Goal: Task Accomplishment & Management: Manage account settings

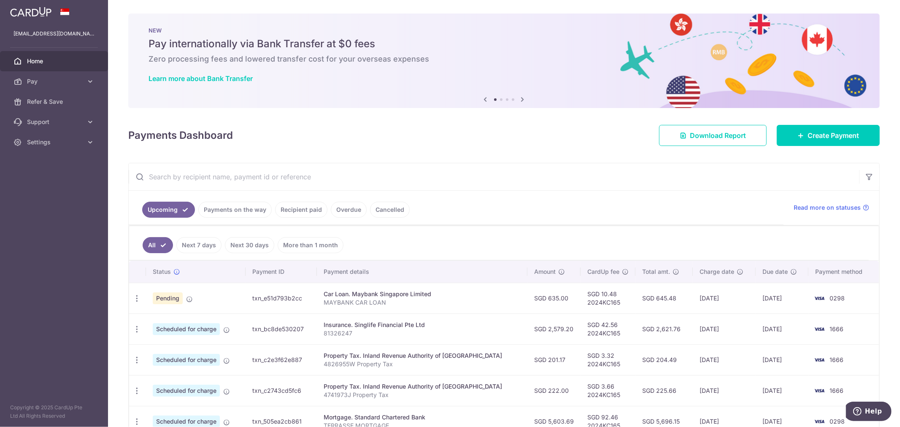
scroll to position [187, 0]
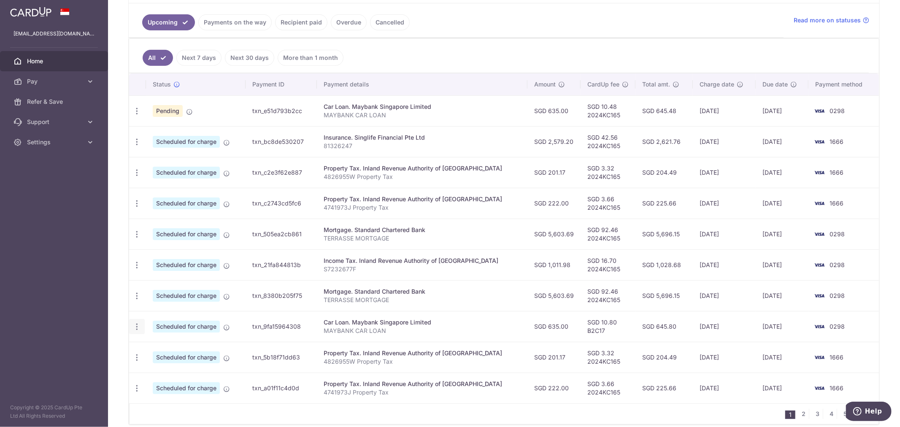
click at [136, 330] on icon "button" at bounding box center [136, 326] width 9 height 9
click at [170, 351] on span "Update payment" at bounding box center [181, 350] width 57 height 10
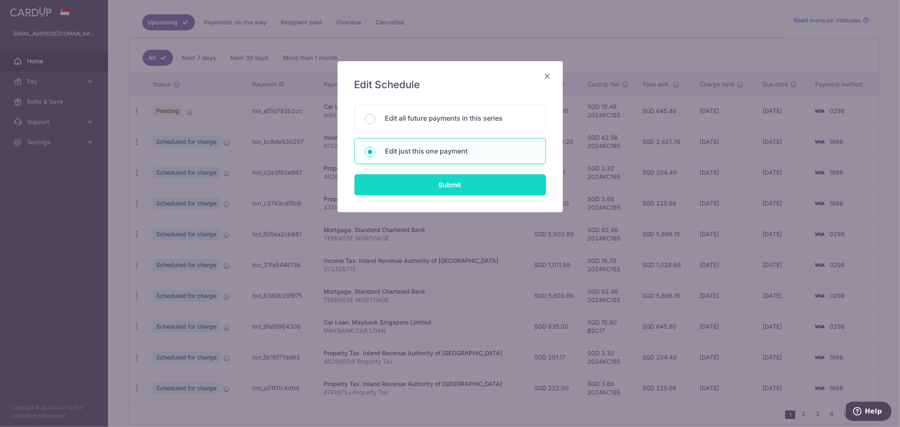
click at [478, 184] on input "Submit" at bounding box center [450, 184] width 192 height 21
radio input "true"
type input "635.00"
type input "19/10/2025"
type input "MAYBANK CAR LOAN"
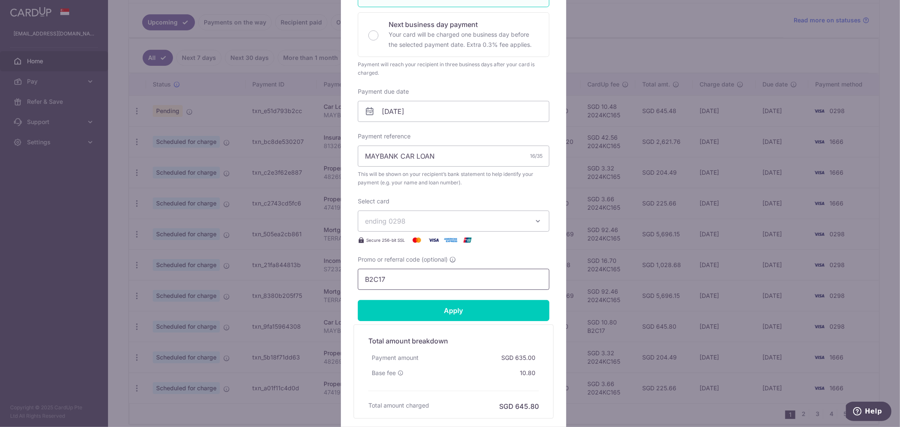
drag, startPoint x: 287, startPoint y: 272, endPoint x: 156, endPoint y: 251, distance: 132.8
click at [165, 254] on div "Edit payment By clicking apply, you will make changes to all payments to Mayban…" at bounding box center [450, 213] width 900 height 427
type input "2024KC165"
click at [488, 314] on input "Apply" at bounding box center [454, 310] width 192 height 21
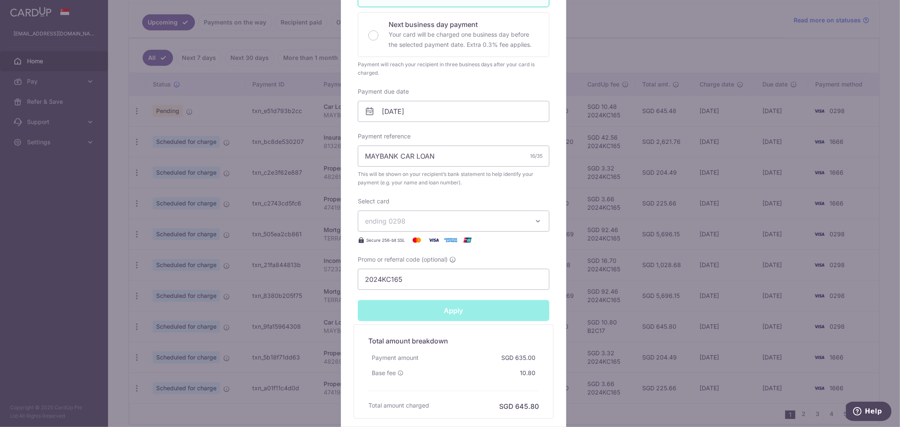
type input "Successfully Applied"
click at [667, 48] on div "Edit payment By clicking apply, you will make changes to all payments to Mayban…" at bounding box center [450, 213] width 900 height 427
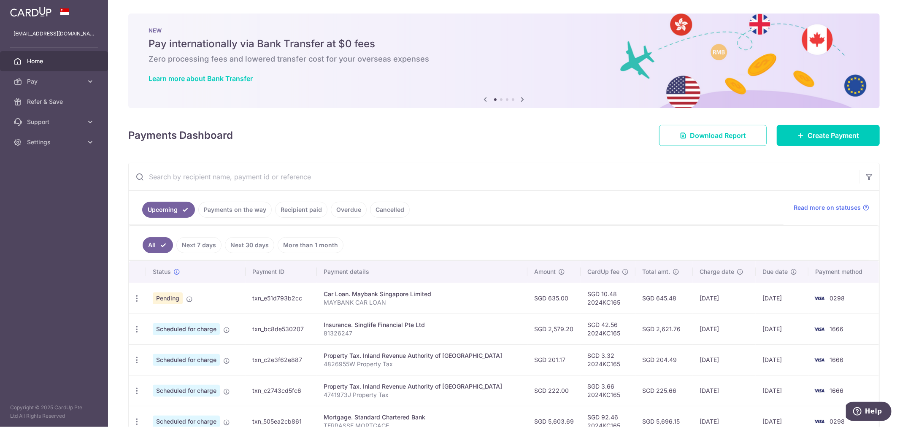
scroll to position [226, 0]
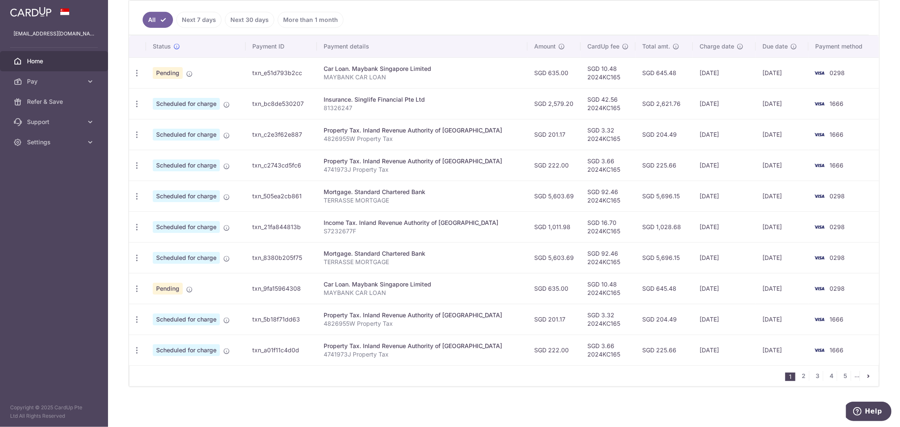
click at [804, 377] on ul "1 2 3 4 5 ..." at bounding box center [831, 376] width 93 height 10
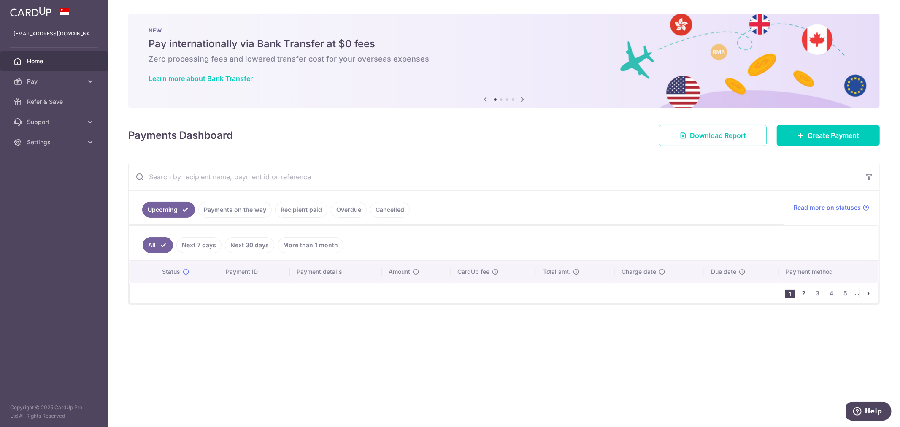
click at [801, 296] on link "2" at bounding box center [804, 293] width 10 height 10
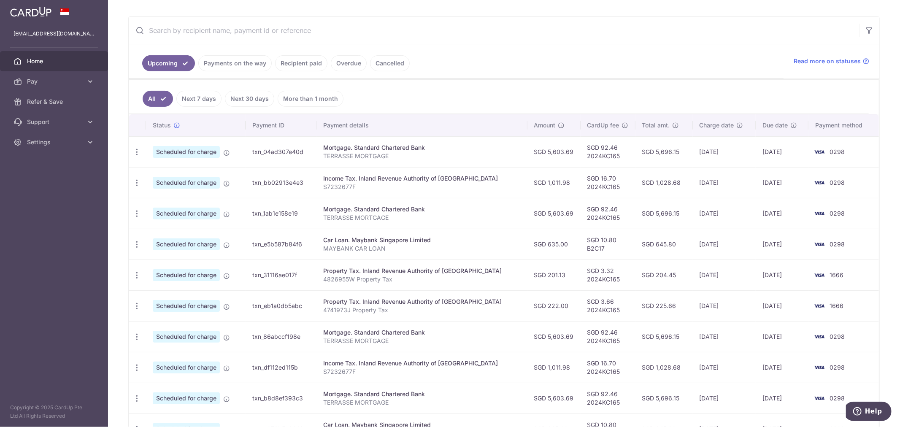
scroll to position [187, 0]
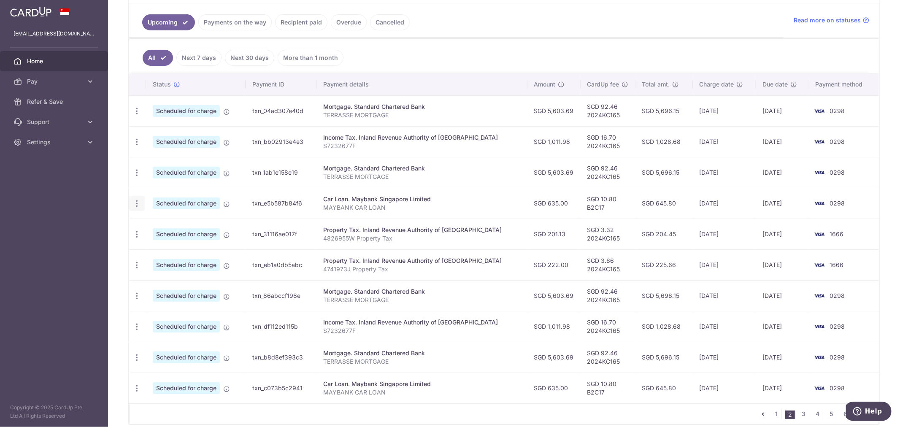
click at [133, 201] on icon "button" at bounding box center [136, 203] width 9 height 9
click at [176, 226] on span "Update payment" at bounding box center [181, 227] width 57 height 10
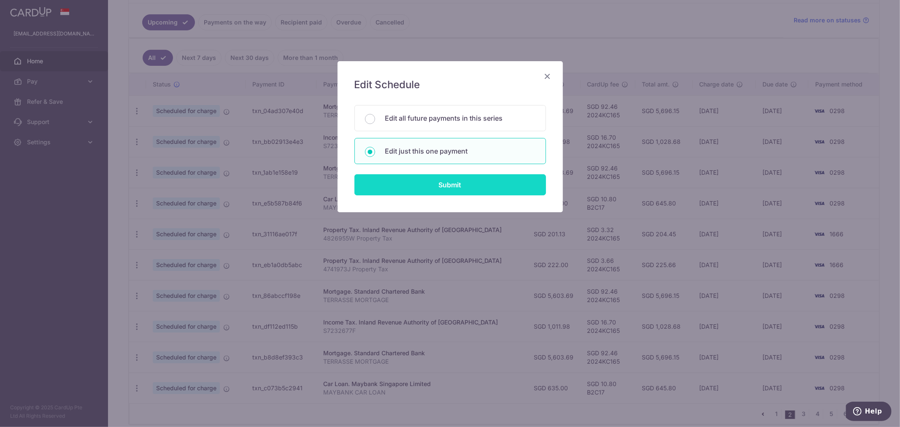
click at [424, 179] on input "Submit" at bounding box center [450, 184] width 192 height 21
radio input "true"
type input "635.00"
type input "19/11/2025"
type input "MAYBANK CAR LOAN"
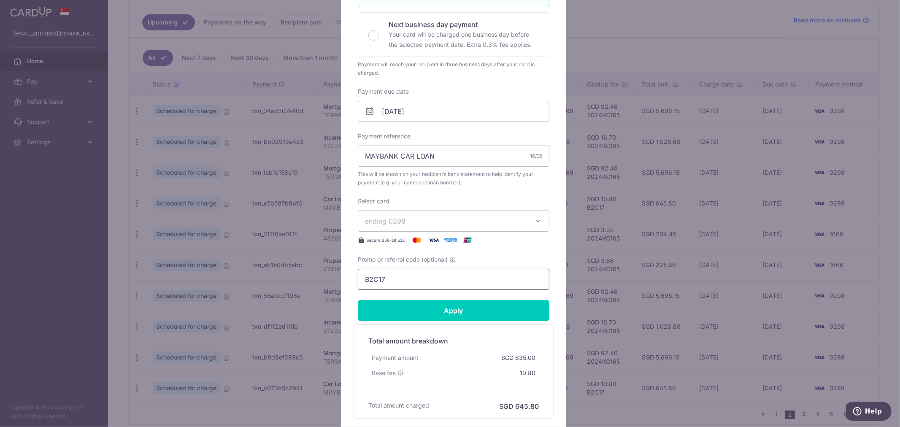
drag, startPoint x: 407, startPoint y: 284, endPoint x: 191, endPoint y: 293, distance: 215.8
click at [207, 289] on div "Edit payment By clicking apply, you will make changes to all payments to Mayban…" at bounding box center [450, 213] width 900 height 427
type input "2024KC165"
click at [470, 307] on input "Apply" at bounding box center [454, 310] width 192 height 21
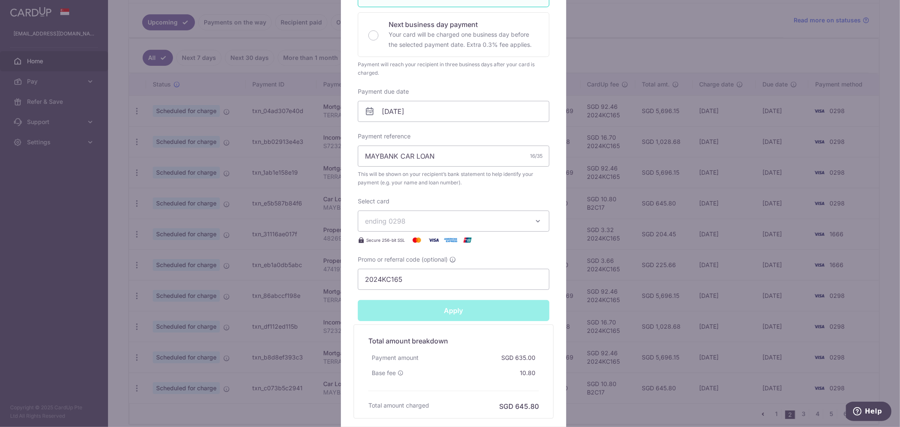
type input "Successfully Applied"
click at [639, 54] on div "Edit payment By clicking apply, you will make changes to all payments to Mayban…" at bounding box center [450, 213] width 900 height 427
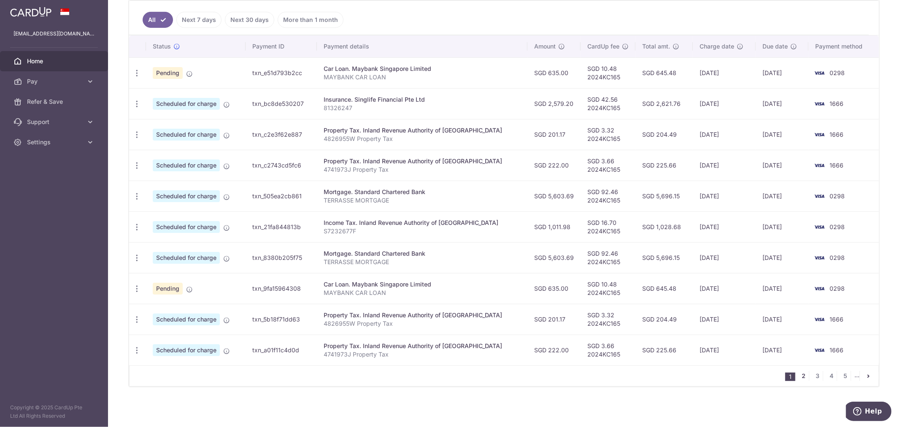
click at [799, 378] on link "2" at bounding box center [804, 376] width 10 height 10
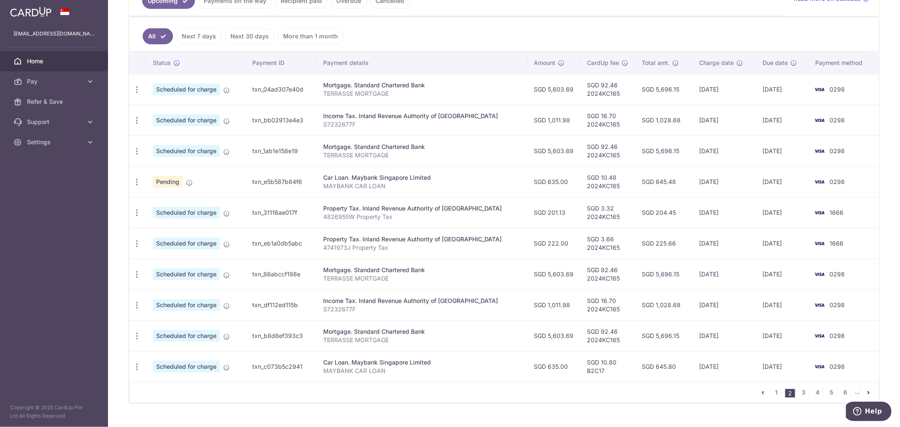
scroll to position [226, 0]
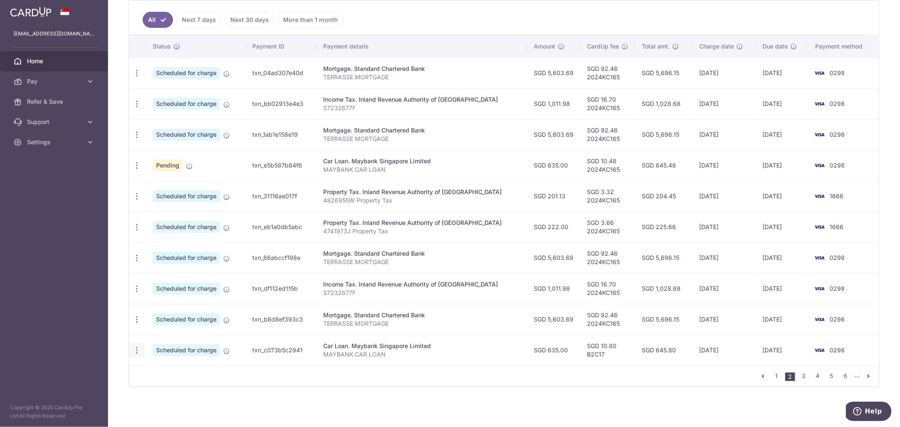
click at [140, 353] on icon "button" at bounding box center [136, 350] width 9 height 9
click at [163, 371] on span "Update payment" at bounding box center [181, 373] width 57 height 10
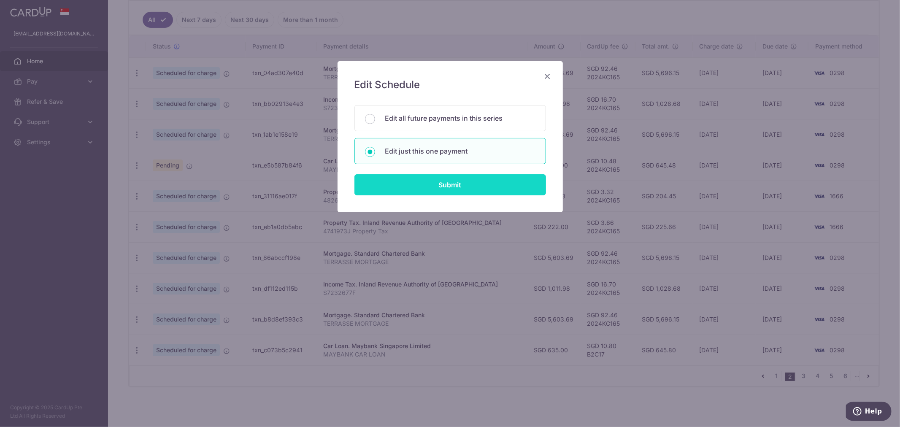
click at [458, 184] on input "Submit" at bounding box center [450, 184] width 192 height 21
radio input "true"
type input "635.00"
type input "[DATE]"
type input "MAYBANK CAR LOAN"
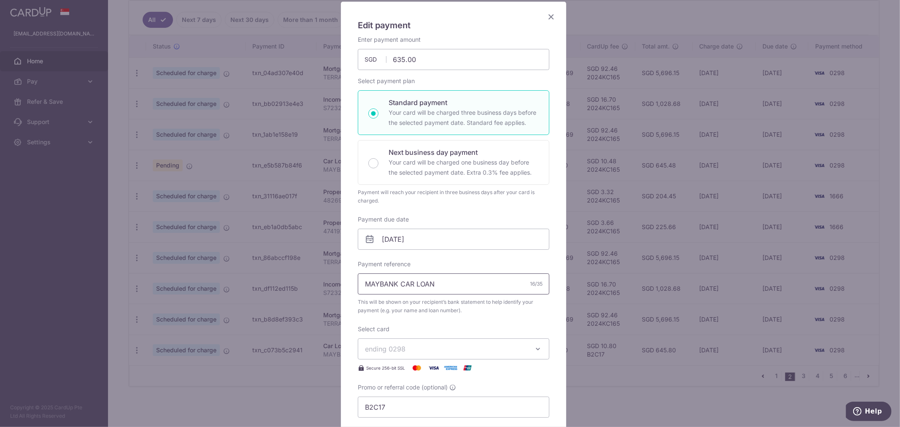
scroll to position [141, 0]
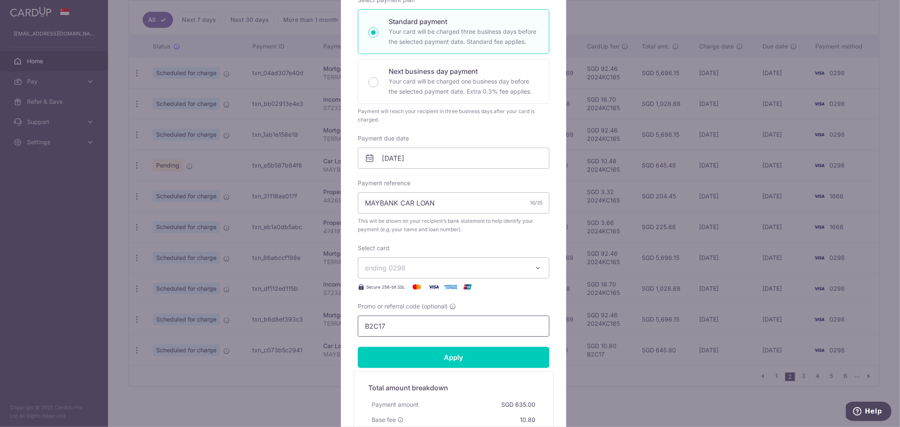
drag, startPoint x: 397, startPoint y: 331, endPoint x: 233, endPoint y: 326, distance: 164.2
click at [236, 326] on div "Edit payment By clicking apply, you will make changes to all payments to Mayban…" at bounding box center [450, 213] width 900 height 427
type input "2024KC165"
click at [446, 352] on input "Apply" at bounding box center [454, 357] width 192 height 21
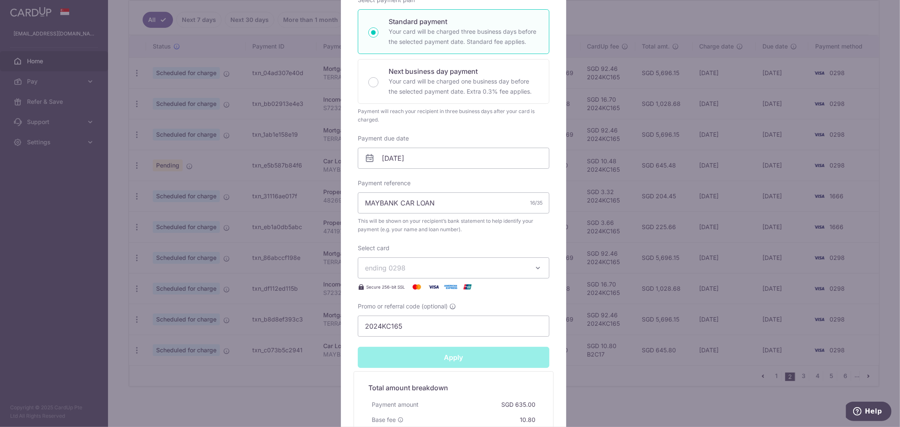
type input "Successfully Applied"
click at [887, 221] on div "Edit payment By clicking apply, you will make changes to all payments to Mayban…" at bounding box center [450, 213] width 900 height 427
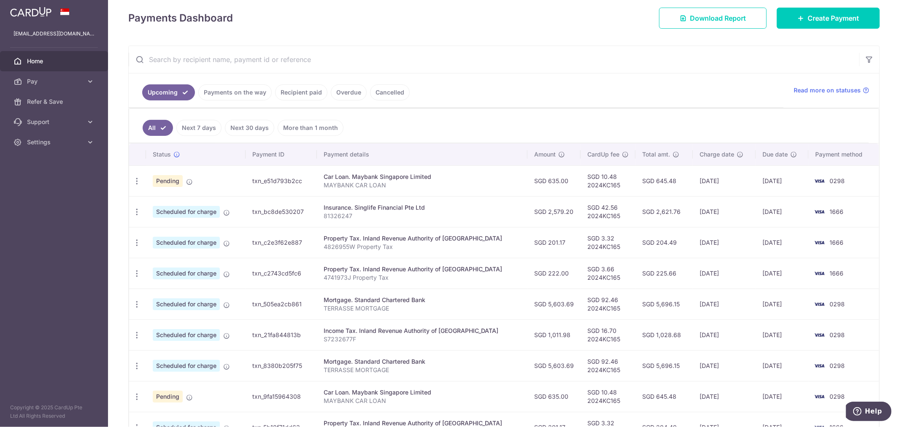
scroll to position [226, 0]
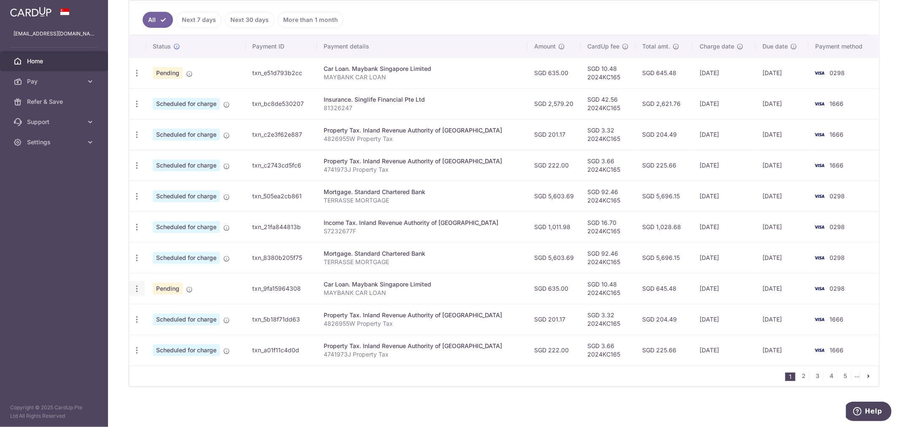
click at [132, 290] on icon "button" at bounding box center [136, 288] width 9 height 9
click at [158, 311] on span "Update payment" at bounding box center [181, 312] width 57 height 10
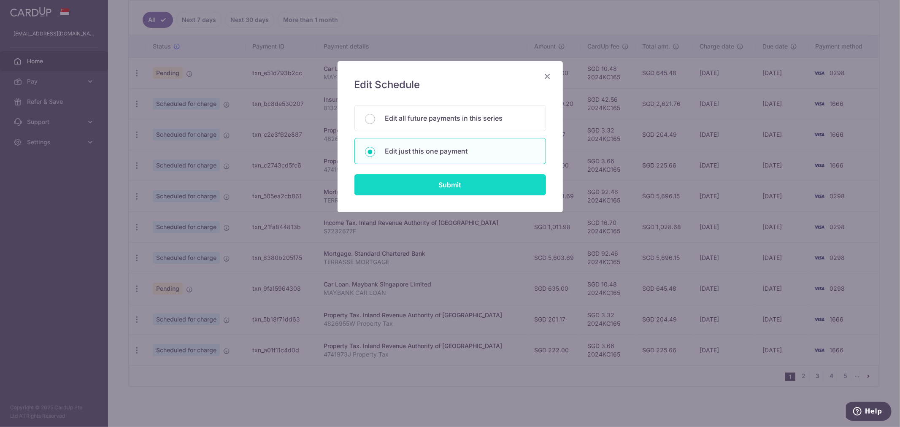
click at [473, 187] on input "Submit" at bounding box center [450, 184] width 192 height 21
radio input "true"
type input "635.00"
type input "[DATE]"
type input "MAYBANK CAR LOAN"
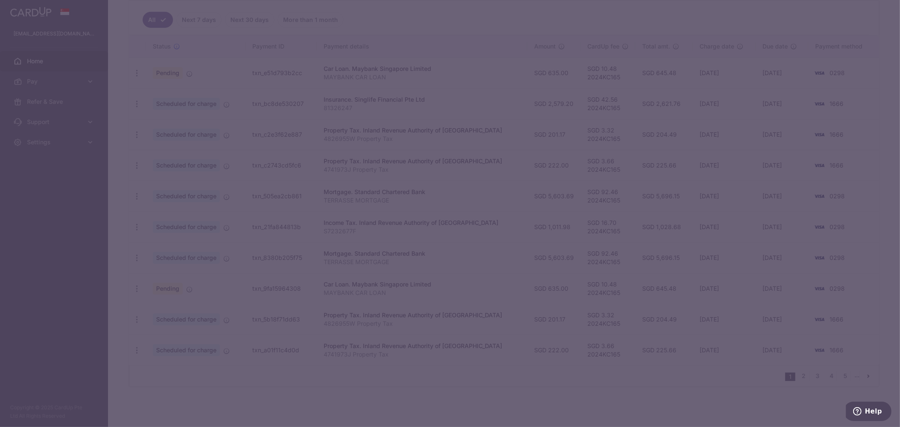
type input "2024KC165"
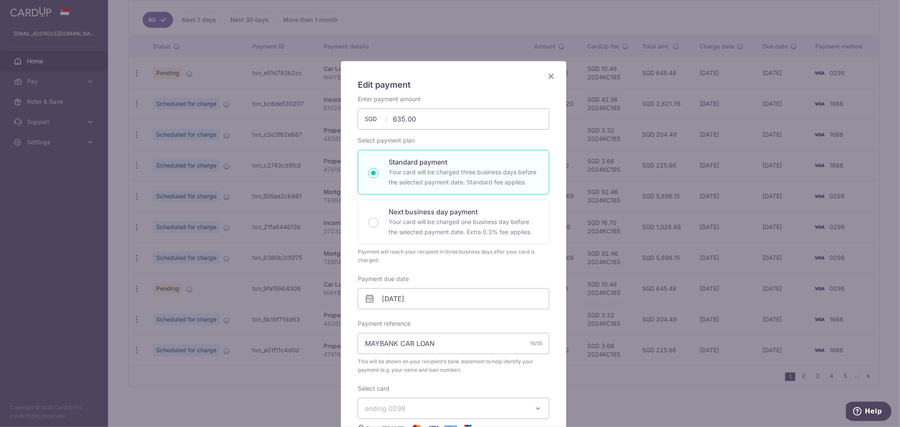
scroll to position [141, 0]
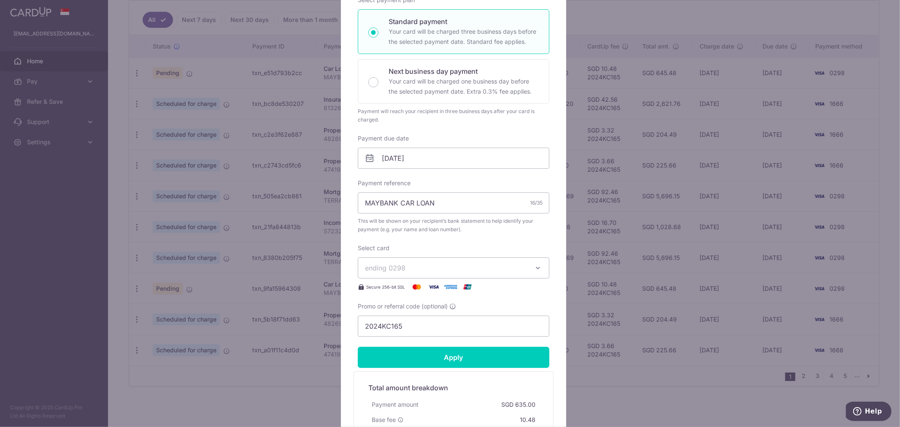
click at [449, 268] on span "ending 0298" at bounding box center [446, 268] width 162 height 10
click at [429, 321] on link "**** 1666" at bounding box center [453, 328] width 191 height 20
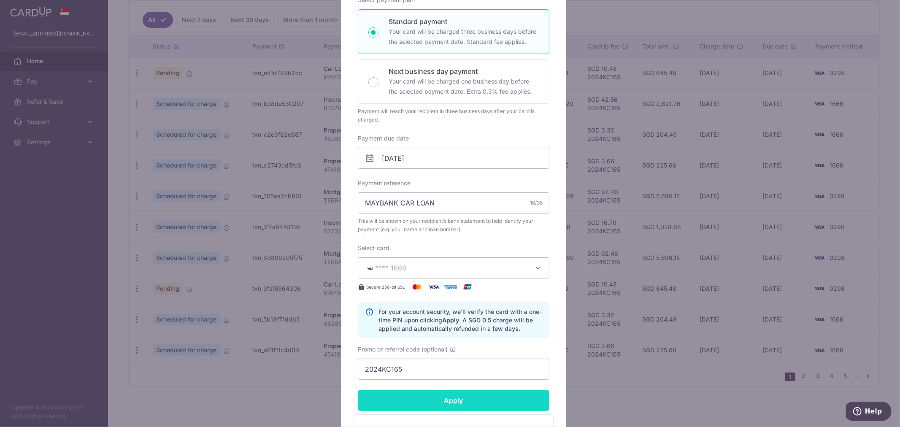
click at [465, 393] on input "Apply" at bounding box center [454, 400] width 192 height 21
type input "Successfully Applied"
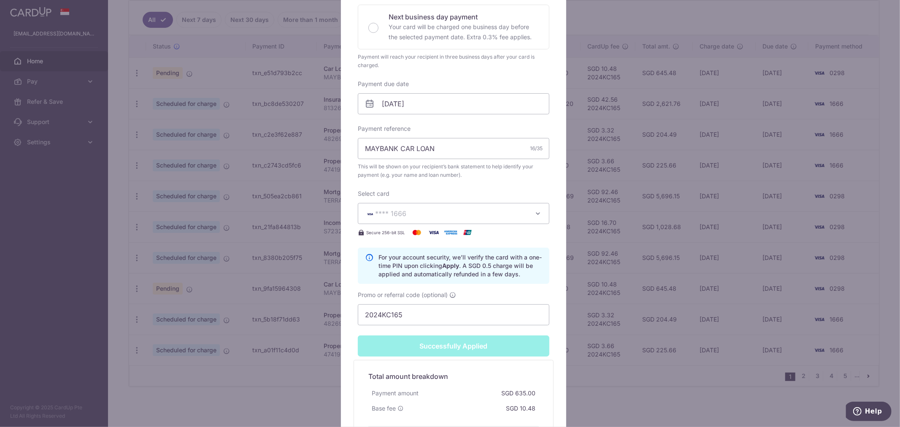
scroll to position [311, 0]
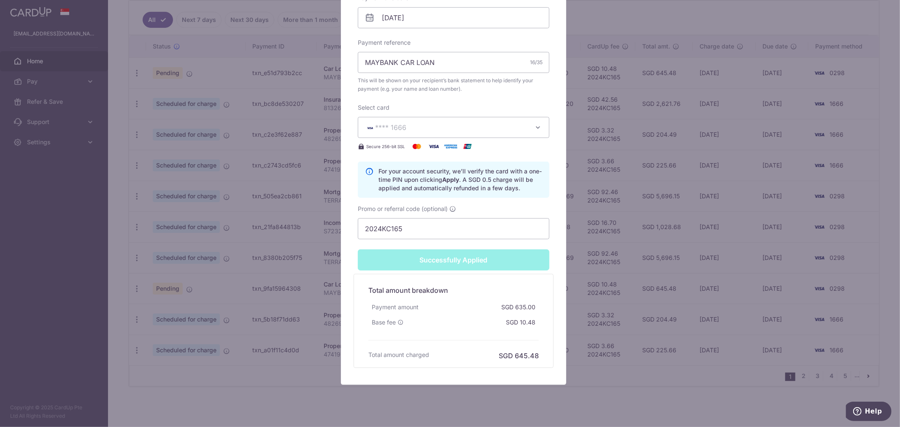
click at [608, 389] on div "Edit payment By clicking apply, you will make changes to all payments to Mayban…" at bounding box center [450, 213] width 900 height 427
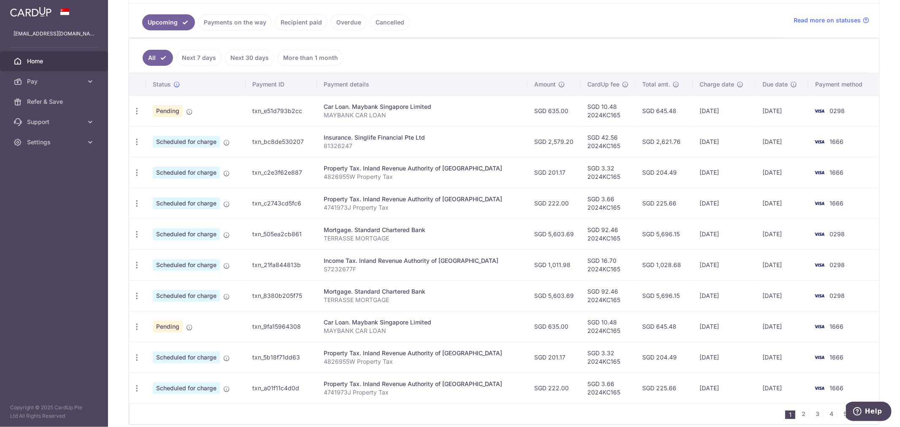
scroll to position [226, 0]
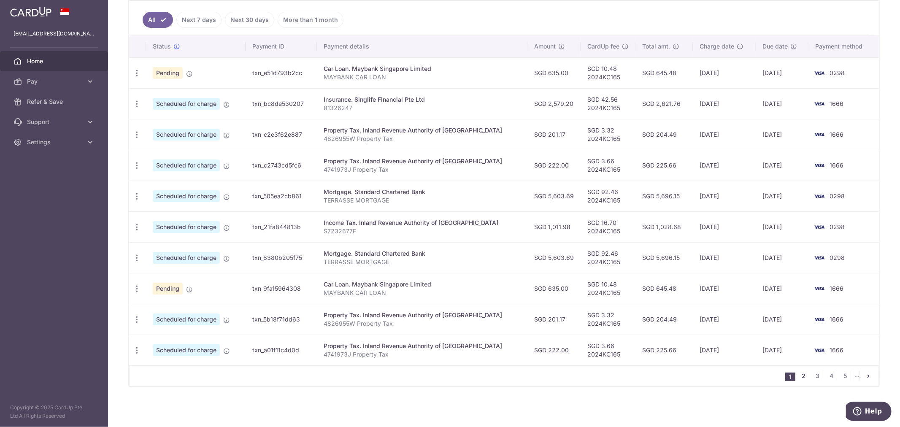
click at [799, 374] on link "2" at bounding box center [804, 376] width 10 height 10
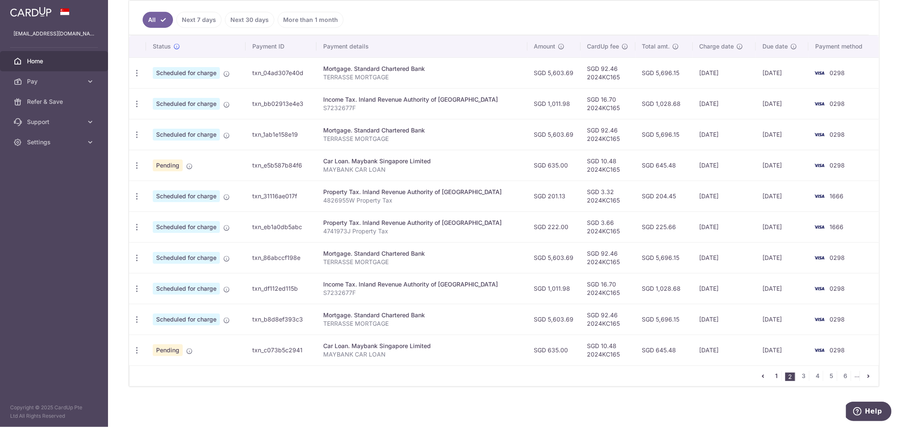
click at [771, 377] on link "1" at bounding box center [776, 376] width 10 height 10
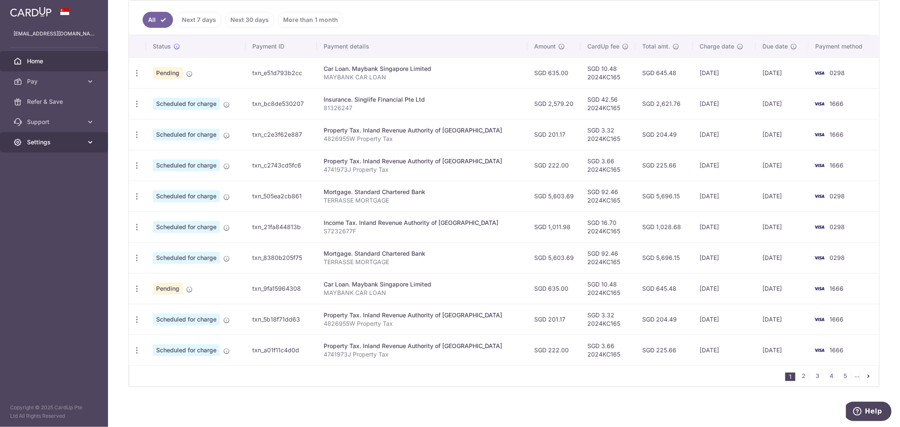
click at [37, 139] on span "Settings" at bounding box center [55, 142] width 56 height 8
click at [47, 184] on span "Logout" at bounding box center [55, 182] width 56 height 8
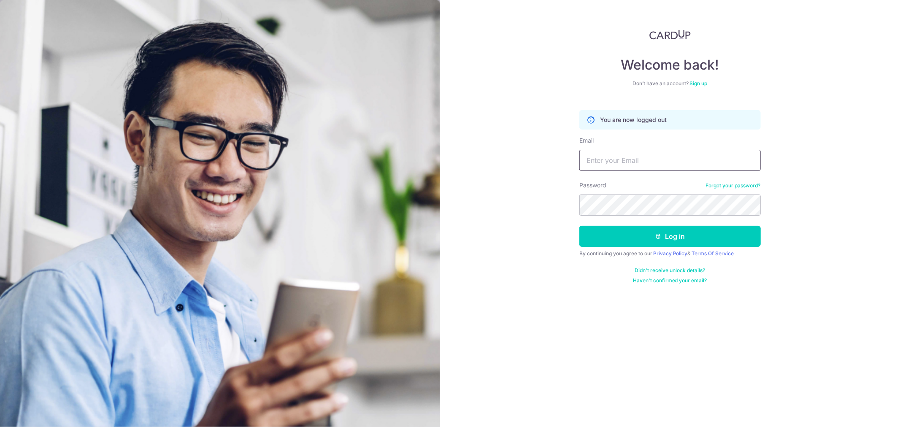
type input "[PERSON_NAME][EMAIL_ADDRESS][DOMAIN_NAME]"
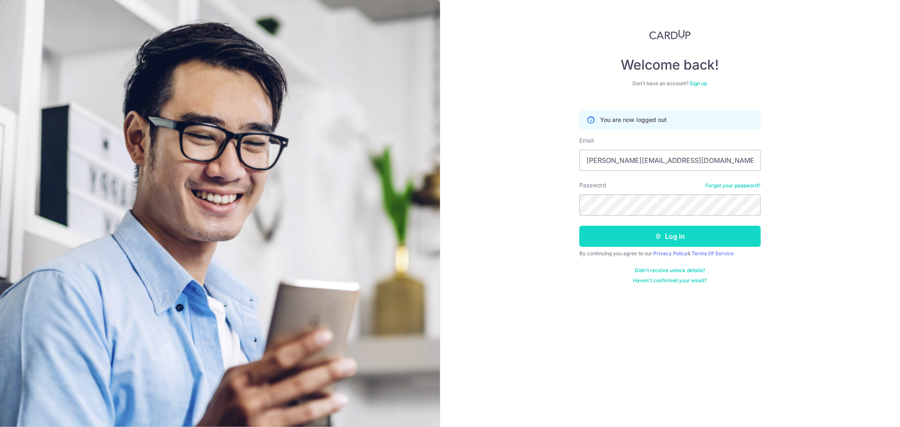
click at [674, 234] on button "Log in" at bounding box center [669, 236] width 181 height 21
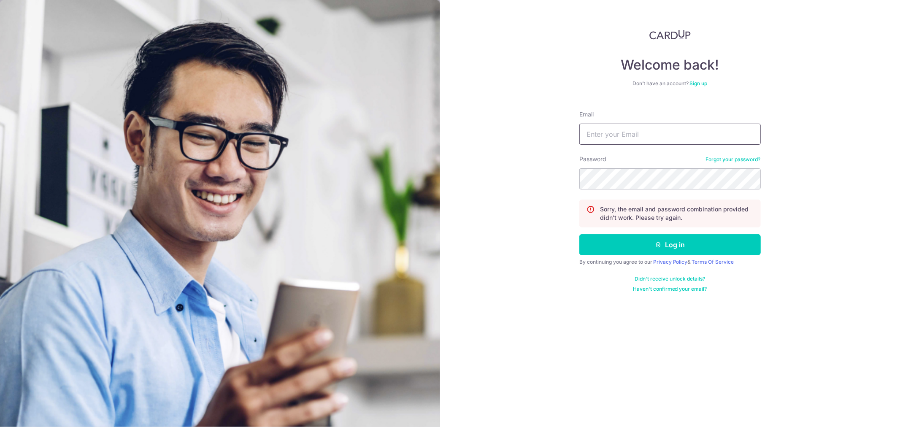
click at [635, 136] on input "Email" at bounding box center [669, 134] width 181 height 21
type input "[PERSON_NAME][EMAIL_ADDRESS][DOMAIN_NAME]"
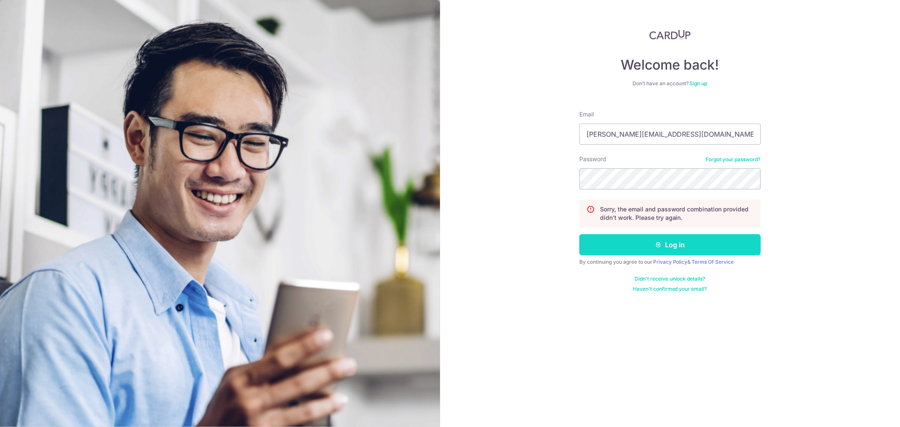
click at [675, 245] on button "Log in" at bounding box center [669, 244] width 181 height 21
